Goal: Find specific page/section: Find specific page/section

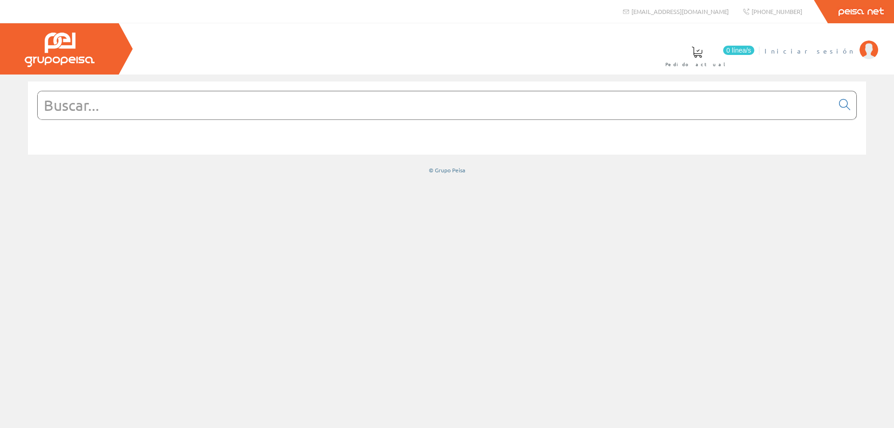
click at [835, 51] on span "Iniciar sesión" at bounding box center [810, 50] width 90 height 9
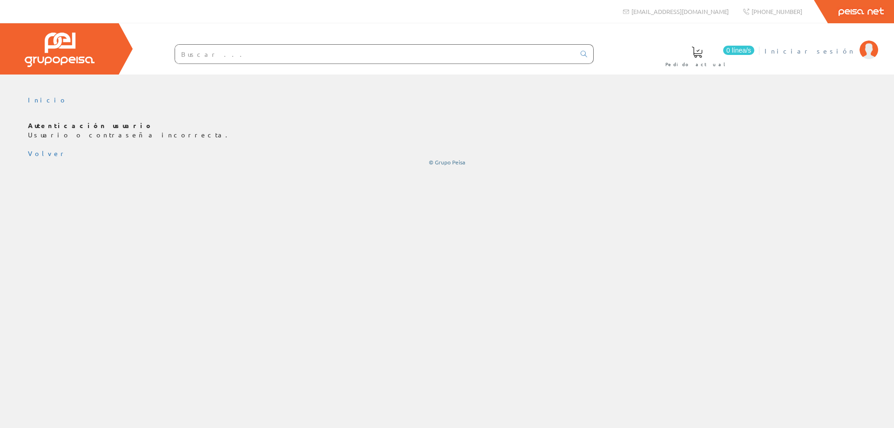
click at [841, 47] on span "Iniciar sesión" at bounding box center [810, 50] width 90 height 9
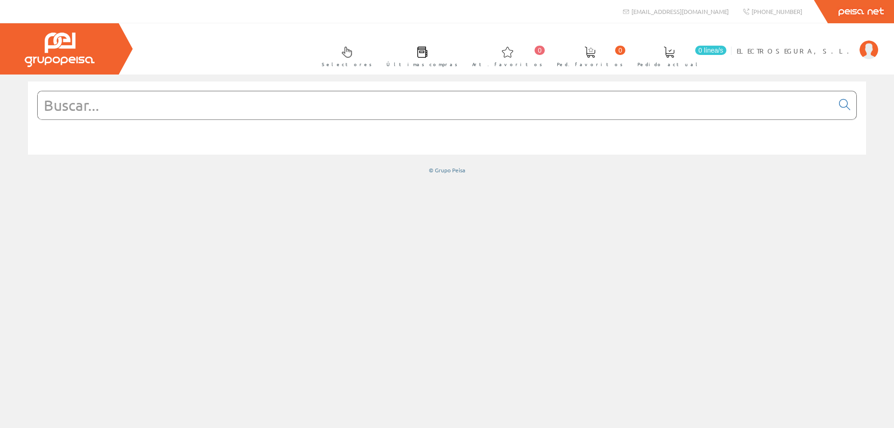
click at [290, 102] on input "text" at bounding box center [436, 105] width 796 height 28
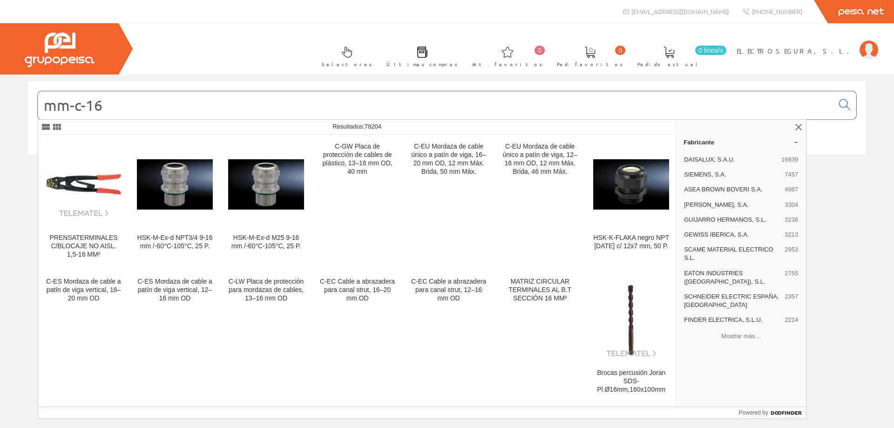
type input "mm-c-16"
